Goal: Information Seeking & Learning: Find specific fact

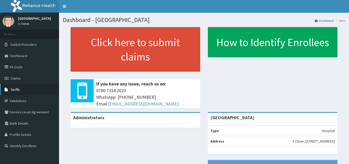
click at [22, 89] on link "Tariffs" at bounding box center [29, 89] width 59 height 11
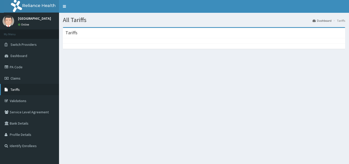
click at [23, 91] on link "Tariffs" at bounding box center [29, 89] width 59 height 11
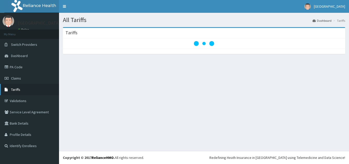
click at [24, 88] on link "Tariffs" at bounding box center [29, 89] width 59 height 11
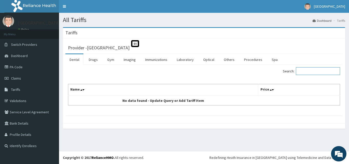
click at [307, 71] on input "Search:" at bounding box center [318, 71] width 44 height 8
click at [95, 61] on link "Drugs" at bounding box center [93, 59] width 17 height 11
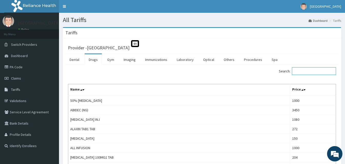
click at [305, 72] on input "Search:" at bounding box center [314, 71] width 44 height 8
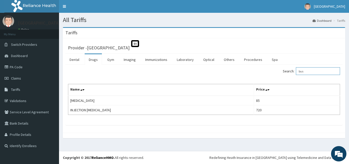
click at [310, 73] on input "bus" at bounding box center [318, 71] width 44 height 8
type input "b"
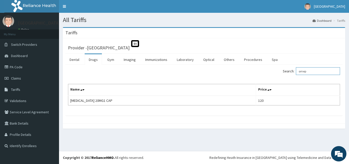
click at [316, 72] on input "omep" at bounding box center [318, 71] width 44 height 8
type input "o"
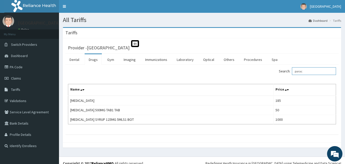
click at [307, 71] on input "parac" at bounding box center [314, 71] width 44 height 8
type input "p"
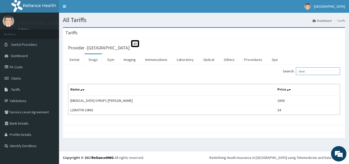
click at [312, 71] on input "lorat" at bounding box center [318, 71] width 44 height 8
type input "l"
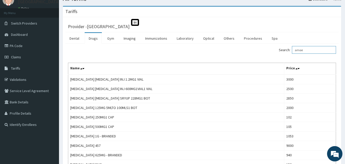
scroll to position [21, 0]
click at [310, 51] on input "amoxi" at bounding box center [314, 51] width 44 height 8
type input "a"
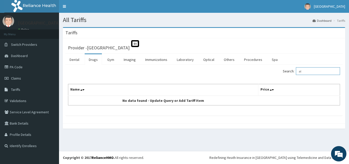
type input "a"
type input "z"
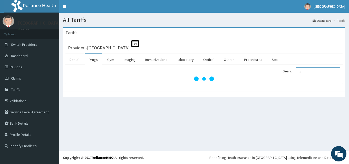
type input "l"
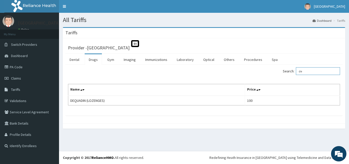
type input "d"
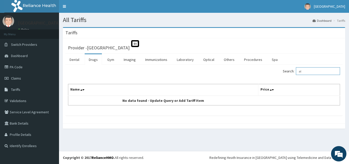
type input "a"
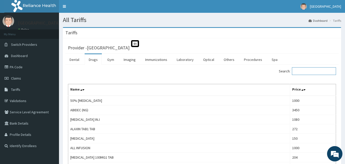
click at [304, 70] on input "Search:" at bounding box center [314, 71] width 44 height 8
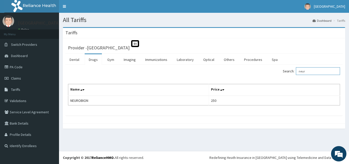
click at [311, 71] on input "neur" at bounding box center [318, 71] width 44 height 8
type input "n"
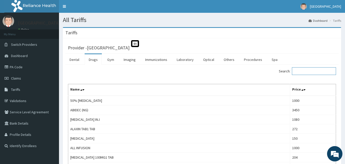
click at [302, 70] on input "Search:" at bounding box center [314, 71] width 44 height 8
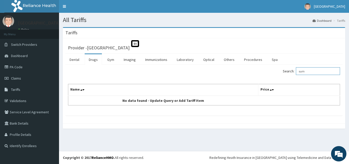
drag, startPoint x: 312, startPoint y: 72, endPoint x: 310, endPoint y: 69, distance: 3.3
click at [311, 71] on input "sum" at bounding box center [318, 71] width 44 height 8
type input "s"
type input "hba"
click at [154, 61] on link "Immunizations" at bounding box center [156, 59] width 30 height 11
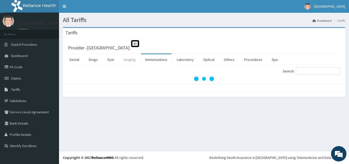
click at [129, 62] on link "Imaging" at bounding box center [129, 59] width 20 height 11
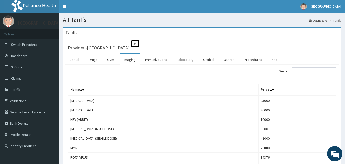
click at [183, 63] on link "Laboratory" at bounding box center [185, 59] width 25 height 11
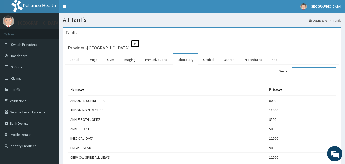
click at [303, 70] on input "Search:" at bounding box center [314, 71] width 44 height 8
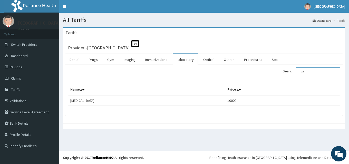
click at [316, 69] on input "hba" at bounding box center [318, 71] width 44 height 8
type input "h"
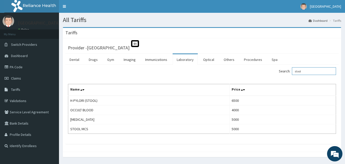
type input "stool"
